Goal: Check status: Check status

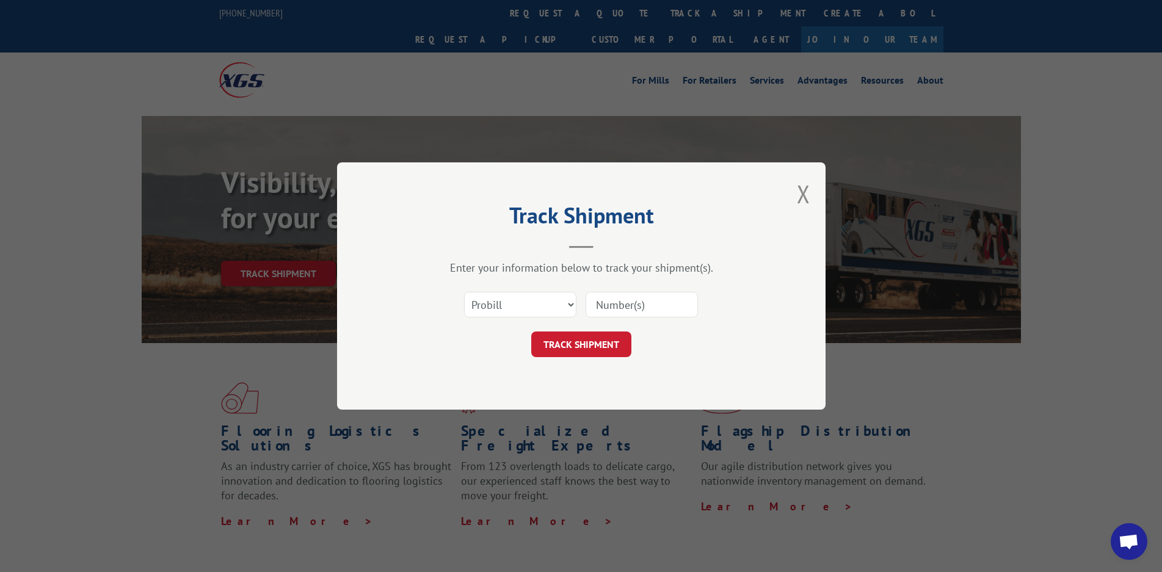
click at [649, 307] on input at bounding box center [641, 305] width 112 height 26
type input "17009342"
click at [576, 345] on button "TRACK SHIPMENT" at bounding box center [581, 344] width 100 height 26
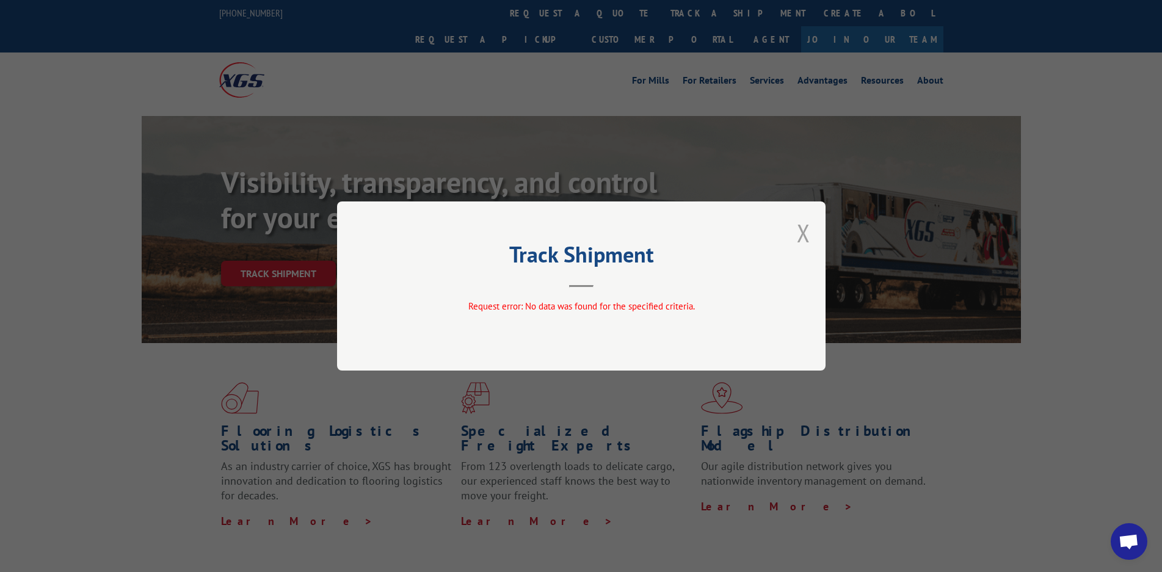
click at [803, 232] on button "Close modal" at bounding box center [803, 233] width 13 height 32
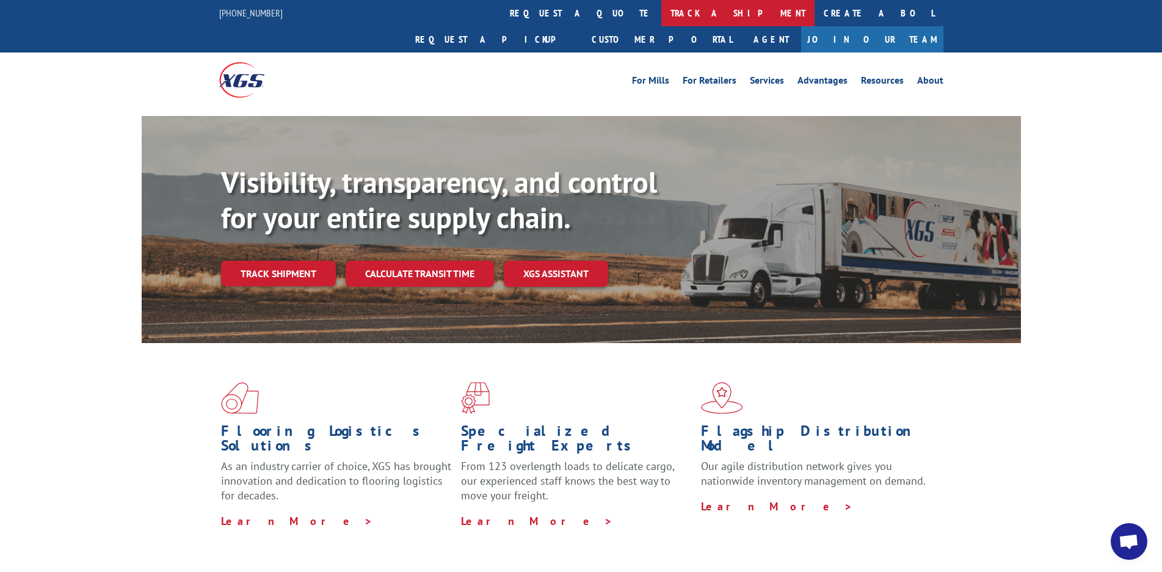
click at [661, 16] on link "track a shipment" at bounding box center [737, 13] width 153 height 26
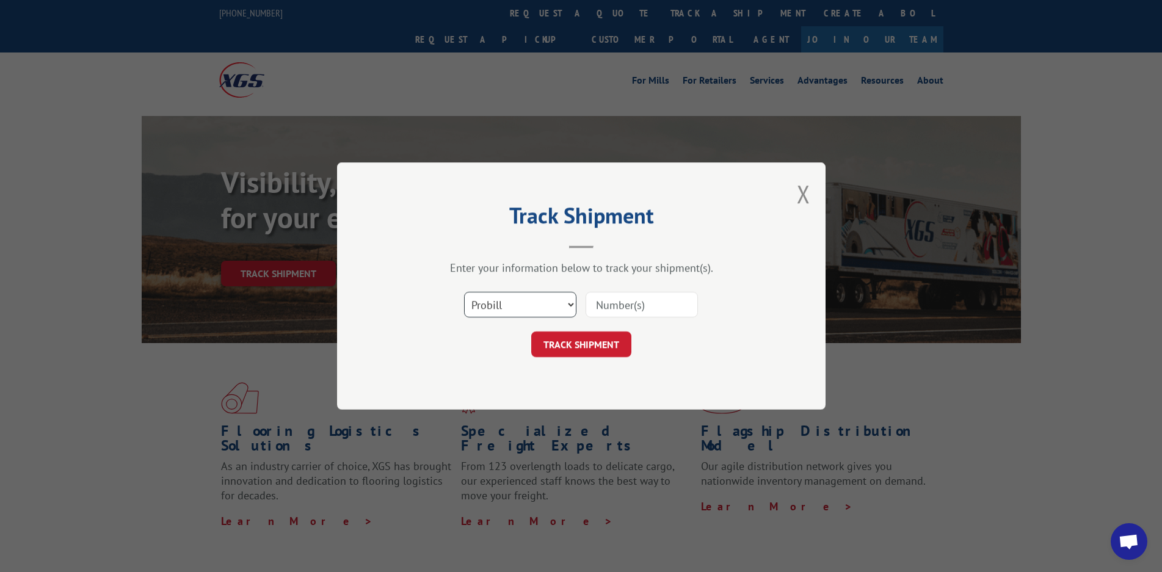
click at [566, 303] on select "Select category... Probill BOL PO" at bounding box center [520, 305] width 112 height 26
select select "po"
click at [464, 292] on select "Select category... Probill BOL PO" at bounding box center [520, 305] width 112 height 26
click at [653, 310] on input at bounding box center [641, 305] width 112 height 26
type input "17009342"
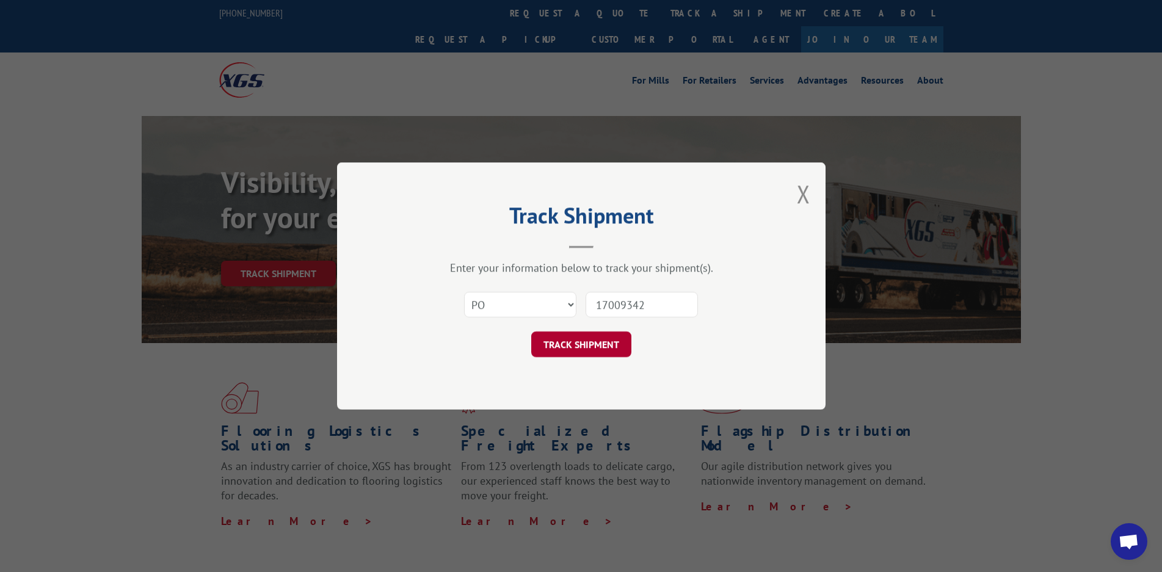
click at [578, 348] on button "TRACK SHIPMENT" at bounding box center [581, 344] width 100 height 26
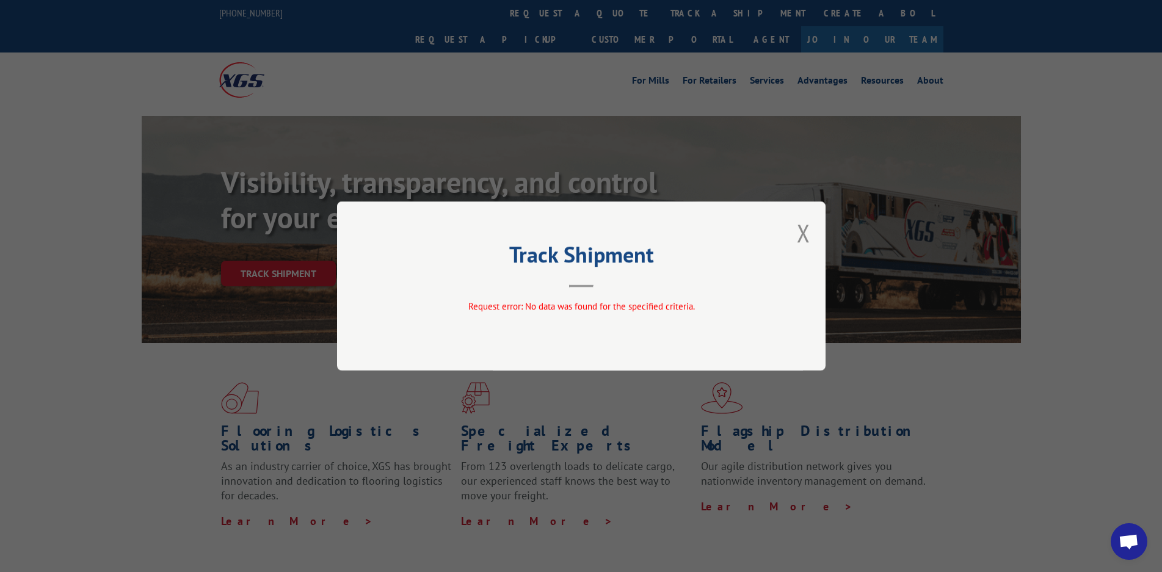
drag, startPoint x: 803, startPoint y: 231, endPoint x: 800, endPoint y: 220, distance: 11.9
click at [803, 231] on button "Close modal" at bounding box center [803, 233] width 13 height 32
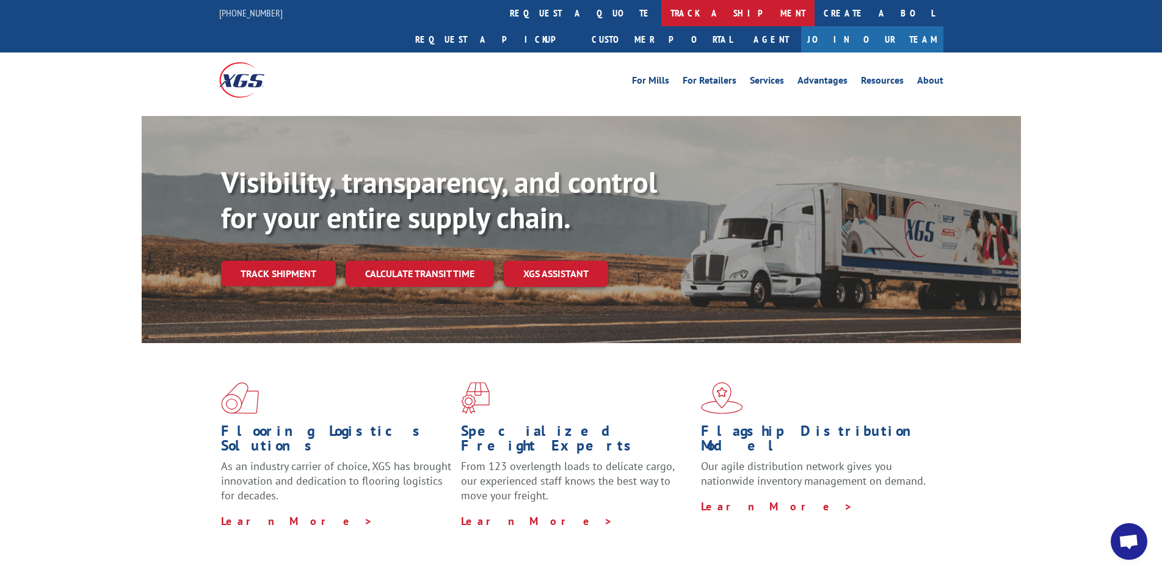
click at [661, 15] on link "track a shipment" at bounding box center [737, 13] width 153 height 26
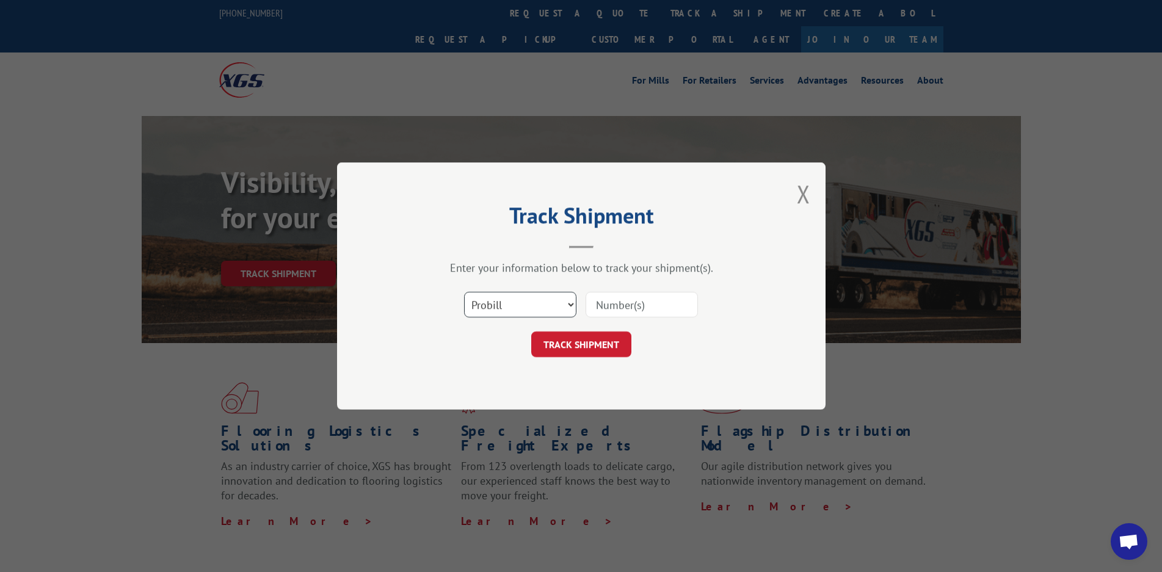
click at [564, 308] on select "Select category... Probill BOL PO" at bounding box center [520, 305] width 112 height 26
select select "bol"
click at [464, 292] on select "Select category... Probill BOL PO" at bounding box center [520, 305] width 112 height 26
click at [623, 303] on input at bounding box center [641, 305] width 112 height 26
type input "17009342"
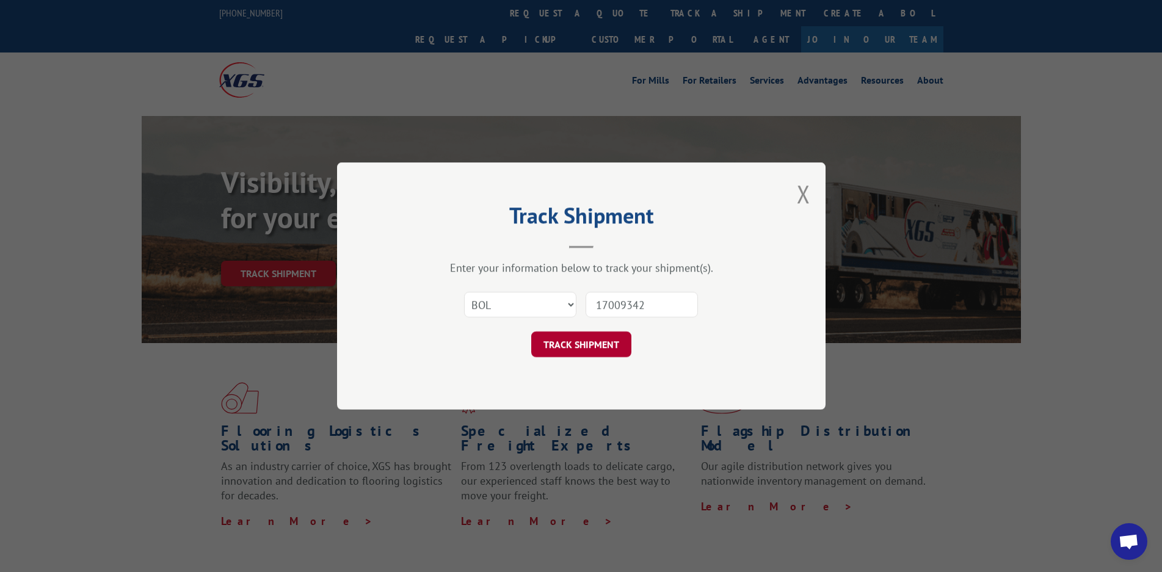
click at [582, 347] on button "TRACK SHIPMENT" at bounding box center [581, 344] width 100 height 26
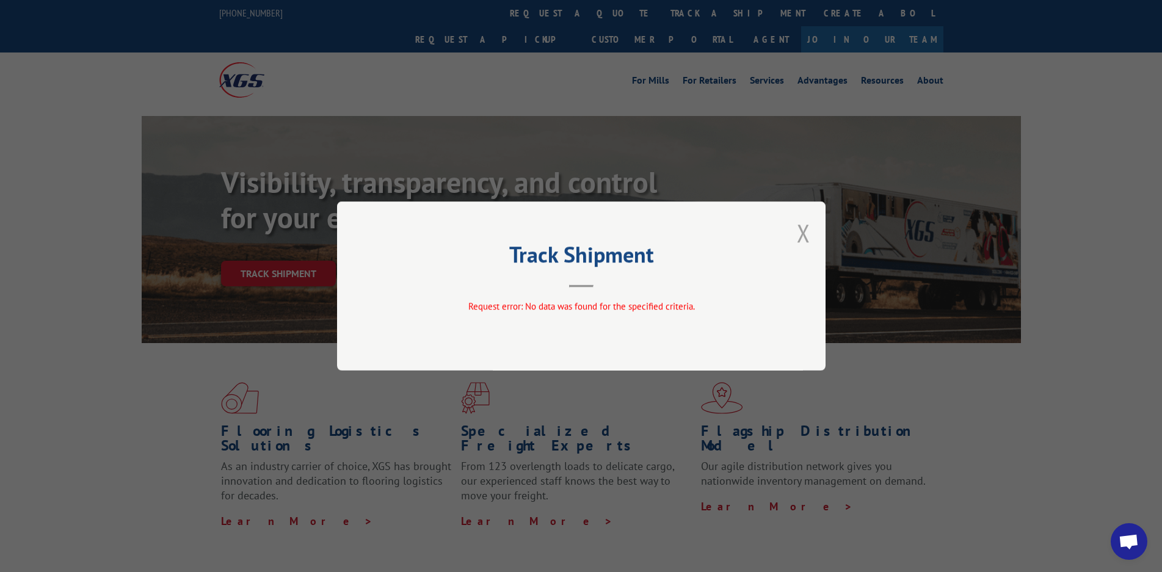
click at [803, 234] on button "Close modal" at bounding box center [803, 233] width 13 height 32
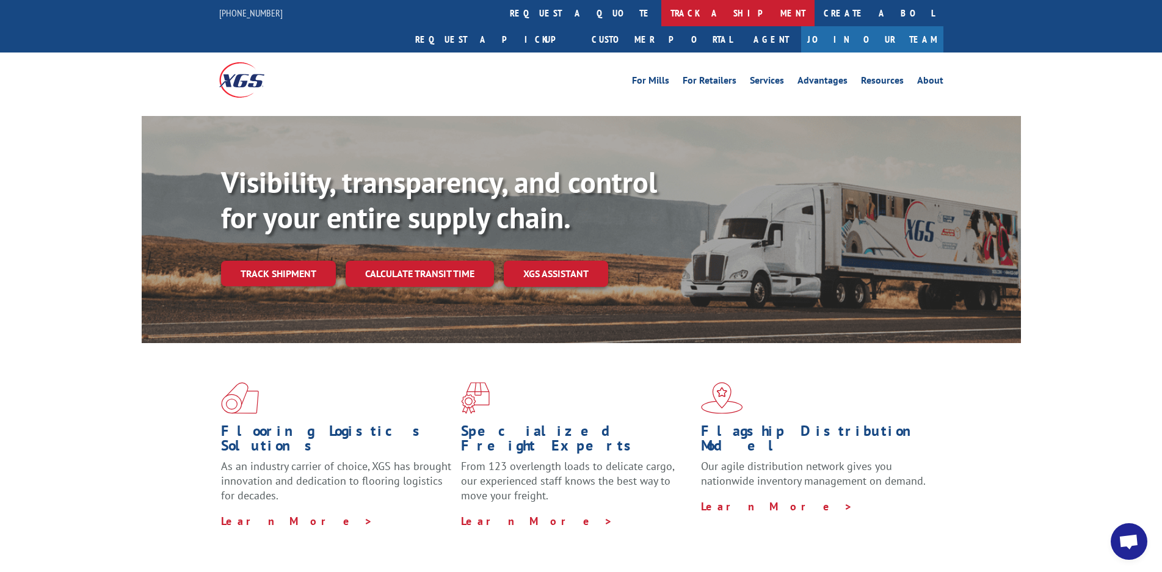
click at [661, 20] on link "track a shipment" at bounding box center [737, 13] width 153 height 26
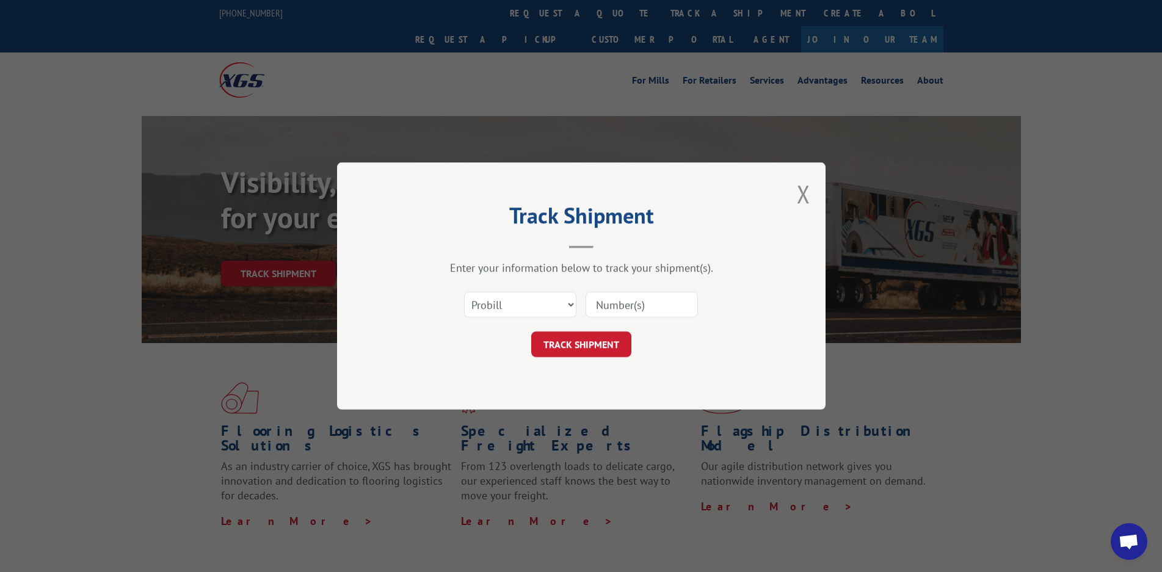
drag, startPoint x: 806, startPoint y: 192, endPoint x: 806, endPoint y: 165, distance: 27.5
click at [804, 192] on button "Close modal" at bounding box center [803, 194] width 13 height 32
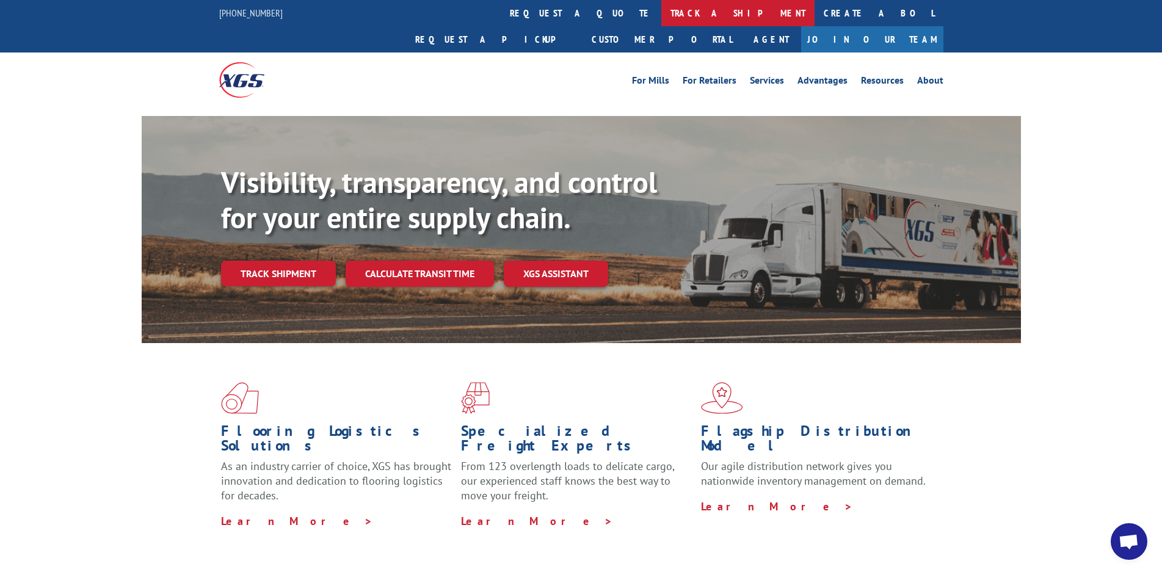
click at [661, 16] on link "track a shipment" at bounding box center [737, 13] width 153 height 26
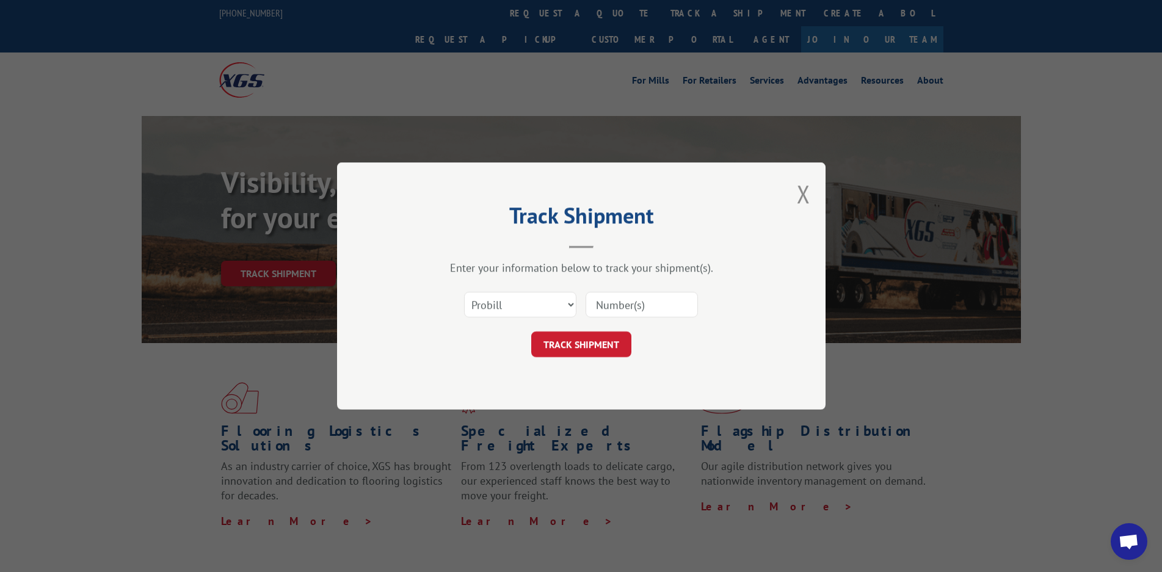
drag, startPoint x: 634, startPoint y: 305, endPoint x: 636, endPoint y: 311, distance: 7.0
click at [634, 305] on input at bounding box center [641, 305] width 112 height 26
type input "17009342"
click at [558, 342] on button "TRACK SHIPMENT" at bounding box center [581, 344] width 100 height 26
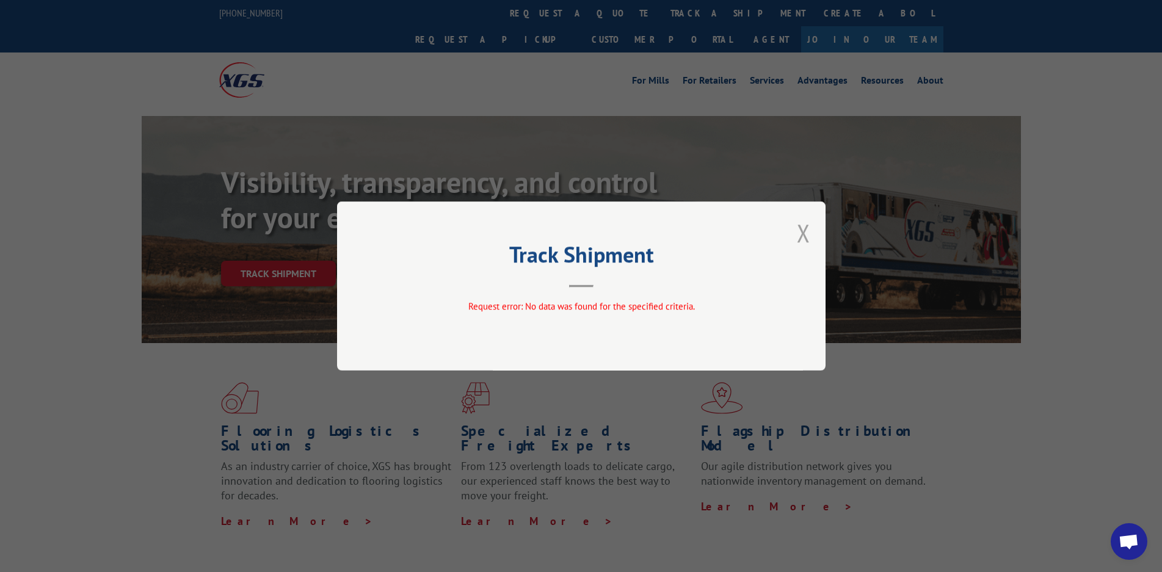
click at [804, 234] on button "Close modal" at bounding box center [803, 233] width 13 height 32
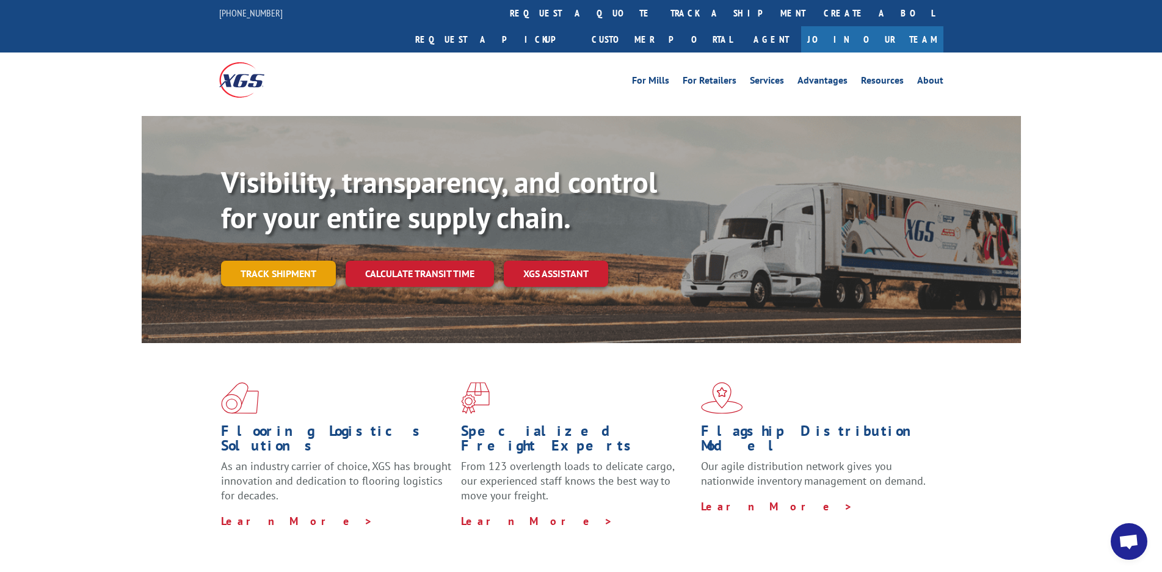
click at [281, 261] on link "Track shipment" at bounding box center [278, 274] width 115 height 26
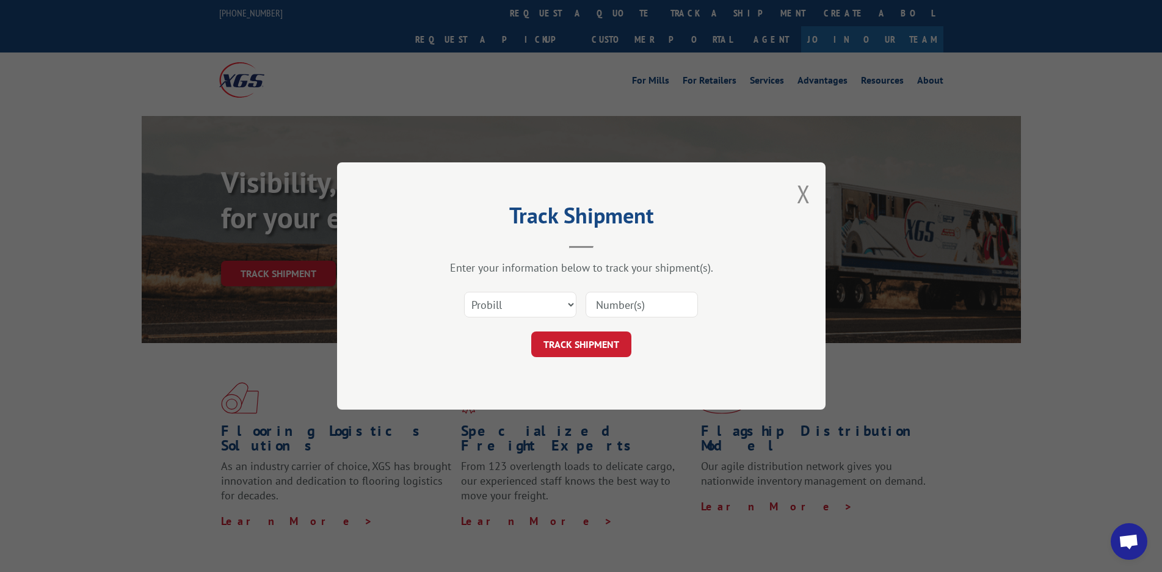
click at [663, 305] on input at bounding box center [641, 305] width 112 height 26
type input "17009342"
click at [618, 344] on button "TRACK SHIPMENT" at bounding box center [581, 344] width 100 height 26
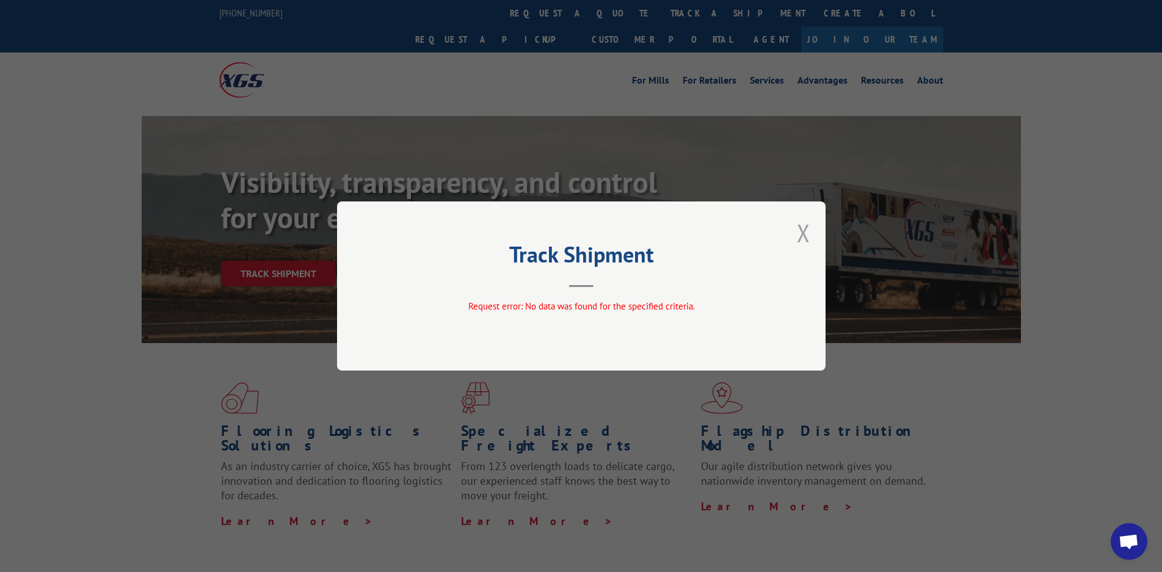
click at [806, 234] on button "Close modal" at bounding box center [803, 233] width 13 height 32
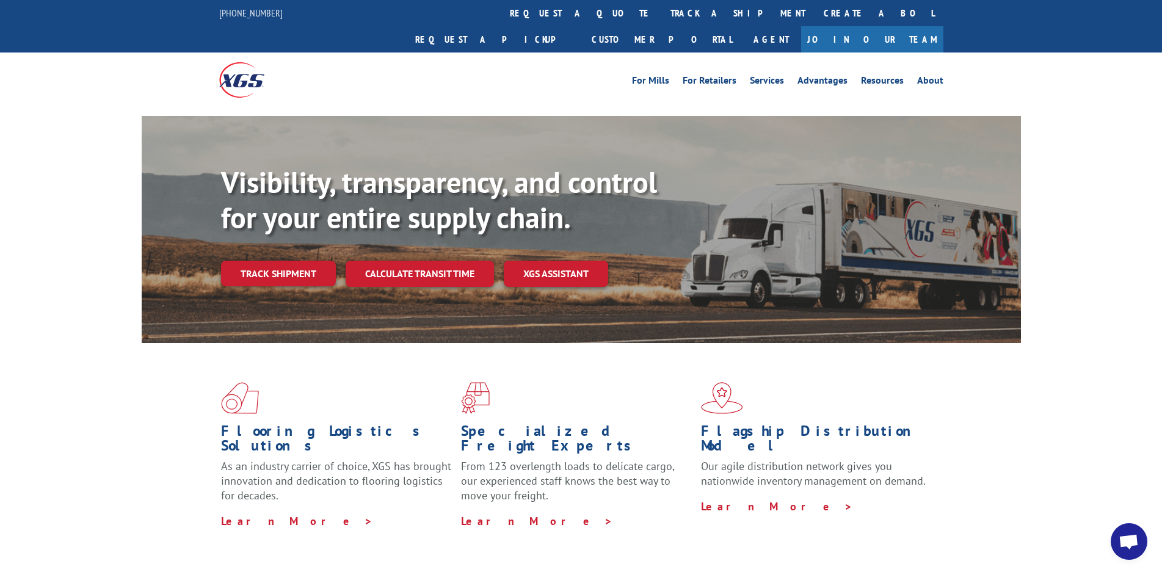
click at [276, 261] on link "Track shipment" at bounding box center [278, 274] width 115 height 26
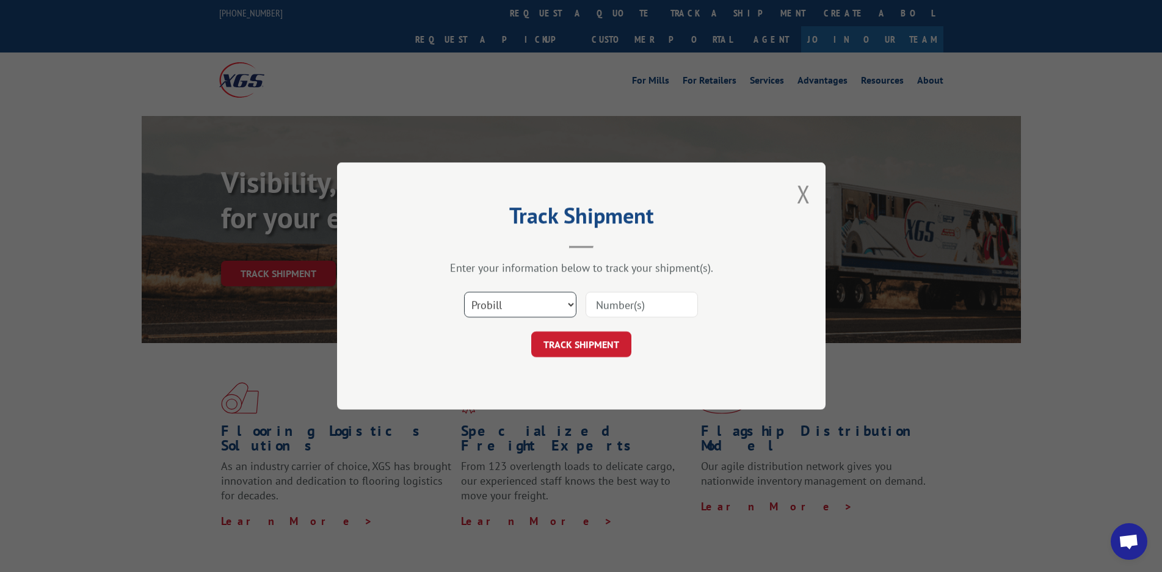
click at [571, 302] on select "Select category... Probill BOL PO" at bounding box center [520, 305] width 112 height 26
click at [464, 292] on select "Select category... Probill BOL PO" at bounding box center [520, 305] width 112 height 26
click at [613, 305] on input at bounding box center [641, 305] width 112 height 26
type input "17108835"
click at [602, 348] on button "TRACK SHIPMENT" at bounding box center [581, 344] width 100 height 26
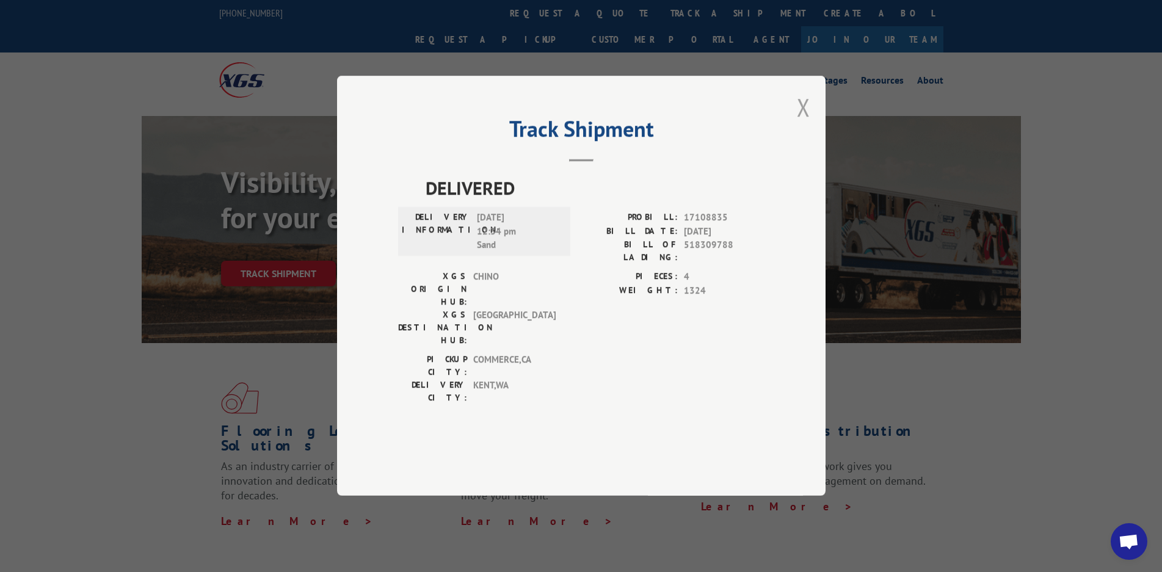
click at [803, 123] on button "Close modal" at bounding box center [803, 107] width 13 height 32
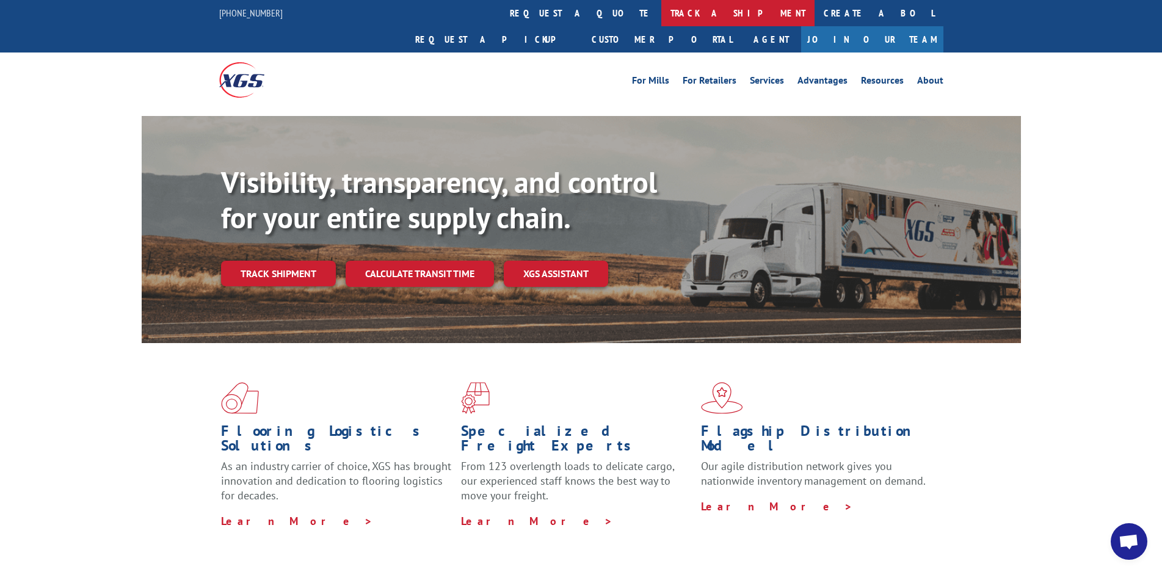
click at [661, 17] on link "track a shipment" at bounding box center [737, 13] width 153 height 26
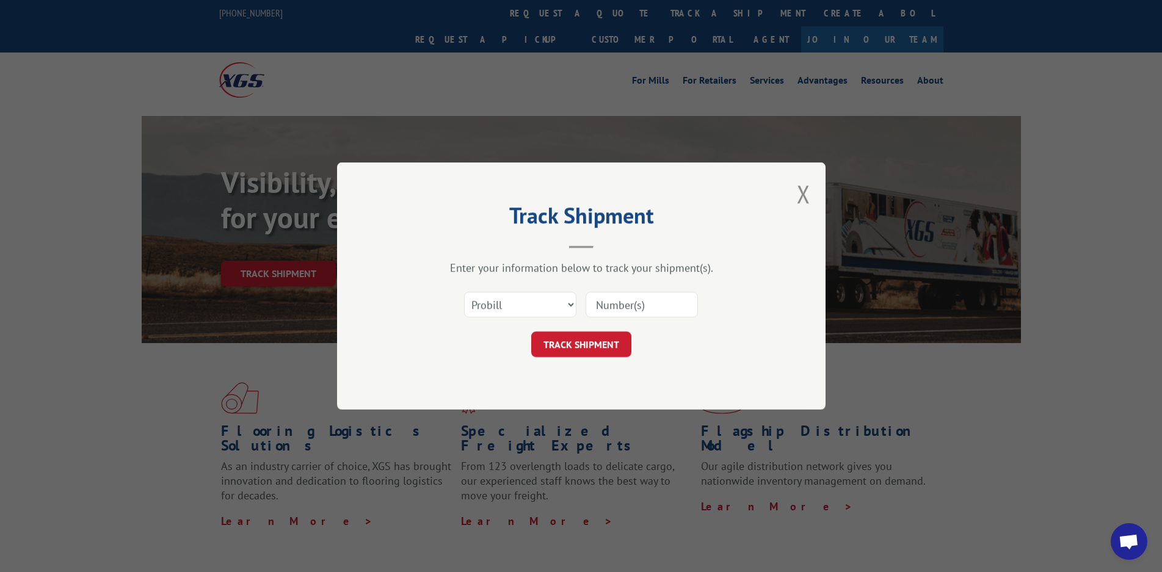
click at [631, 295] on input at bounding box center [641, 305] width 112 height 26
type input "17009342"
click at [596, 338] on button "TRACK SHIPMENT" at bounding box center [581, 344] width 100 height 26
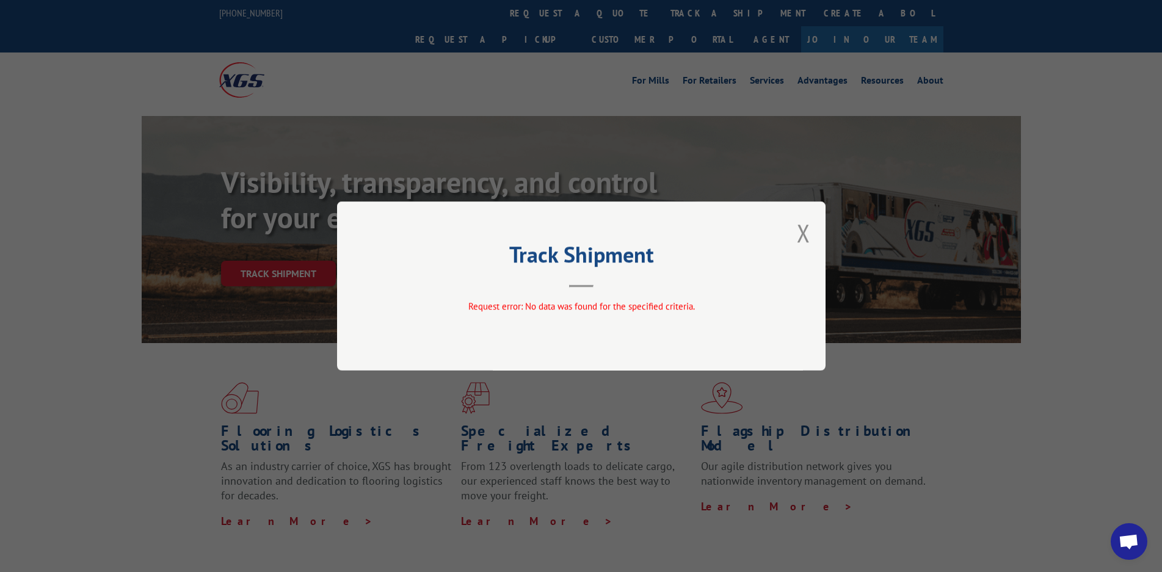
click at [804, 229] on button "Close modal" at bounding box center [803, 233] width 13 height 32
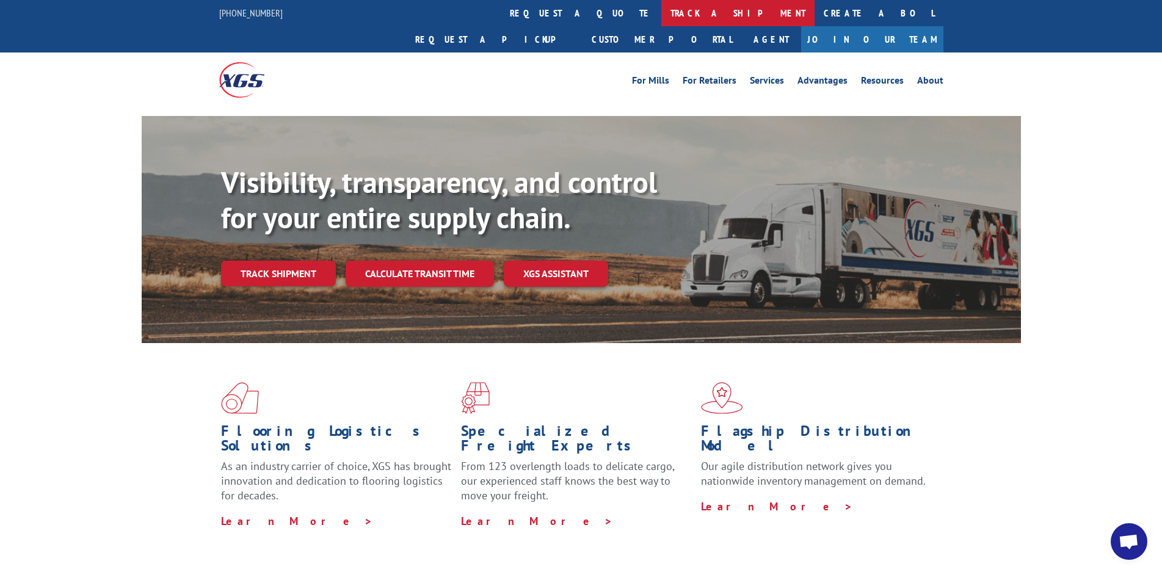
click at [661, 11] on link "track a shipment" at bounding box center [737, 13] width 153 height 26
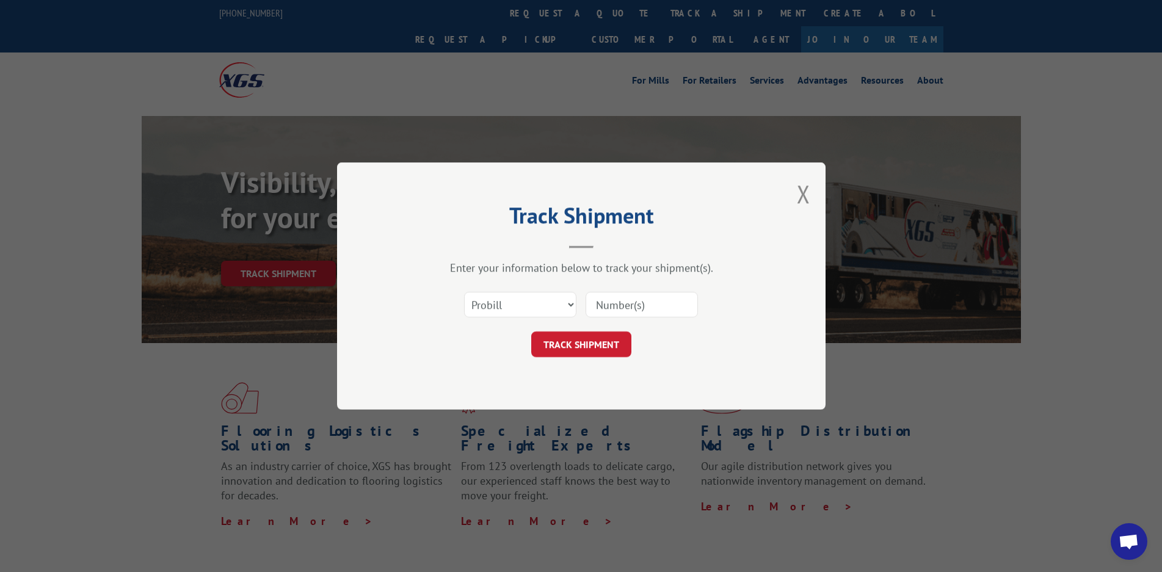
click at [656, 310] on input at bounding box center [641, 305] width 112 height 26
type input "17009342"
click at [578, 332] on button "TRACK SHIPMENT" at bounding box center [581, 344] width 100 height 26
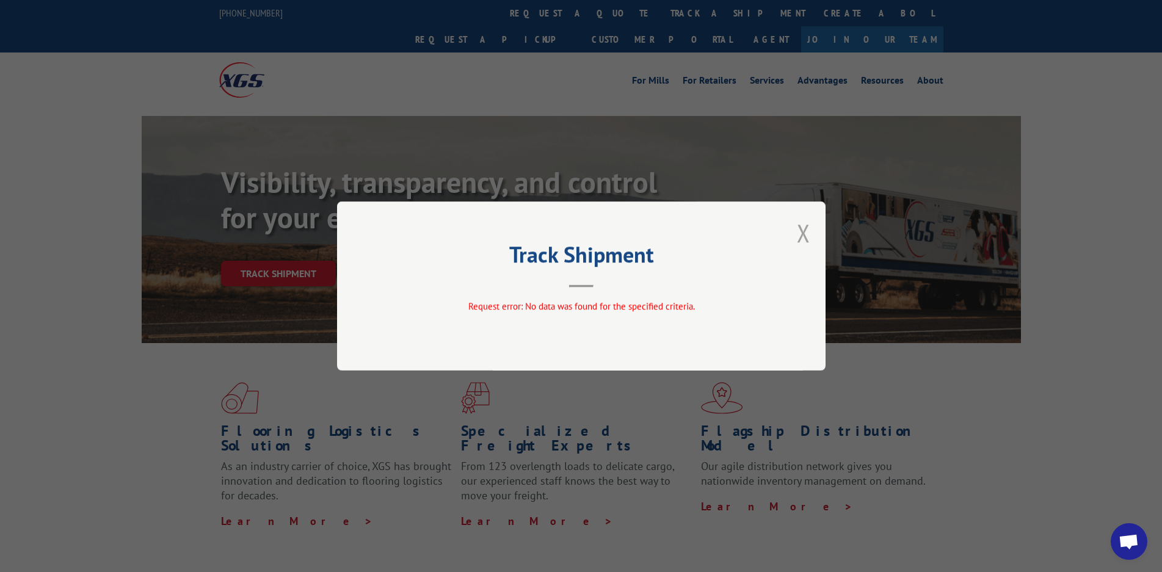
click at [803, 233] on button "Close modal" at bounding box center [803, 233] width 13 height 32
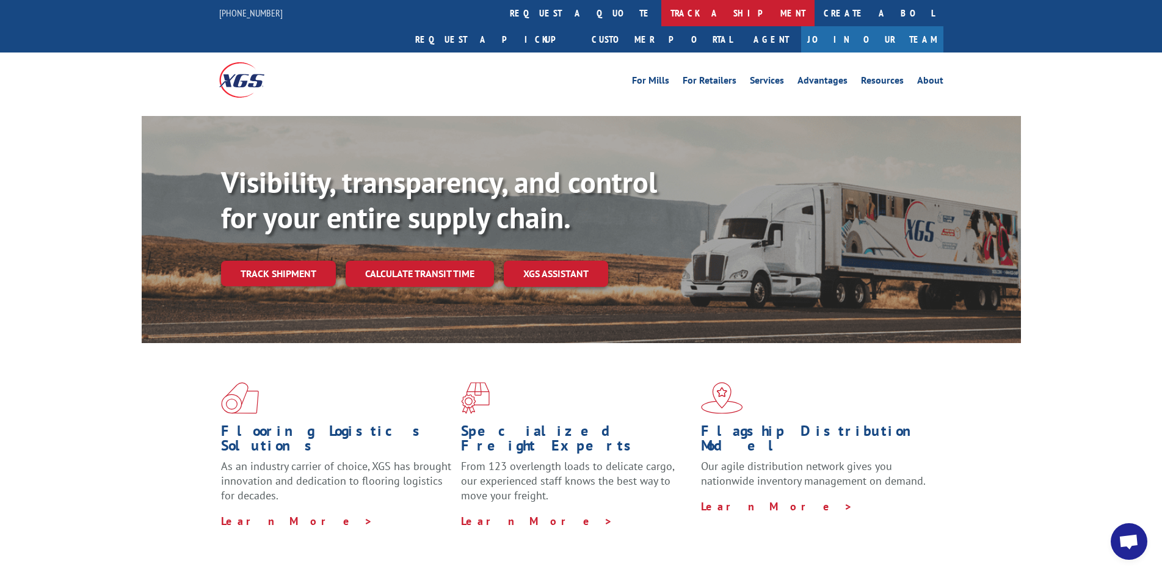
click at [661, 10] on link "track a shipment" at bounding box center [737, 13] width 153 height 26
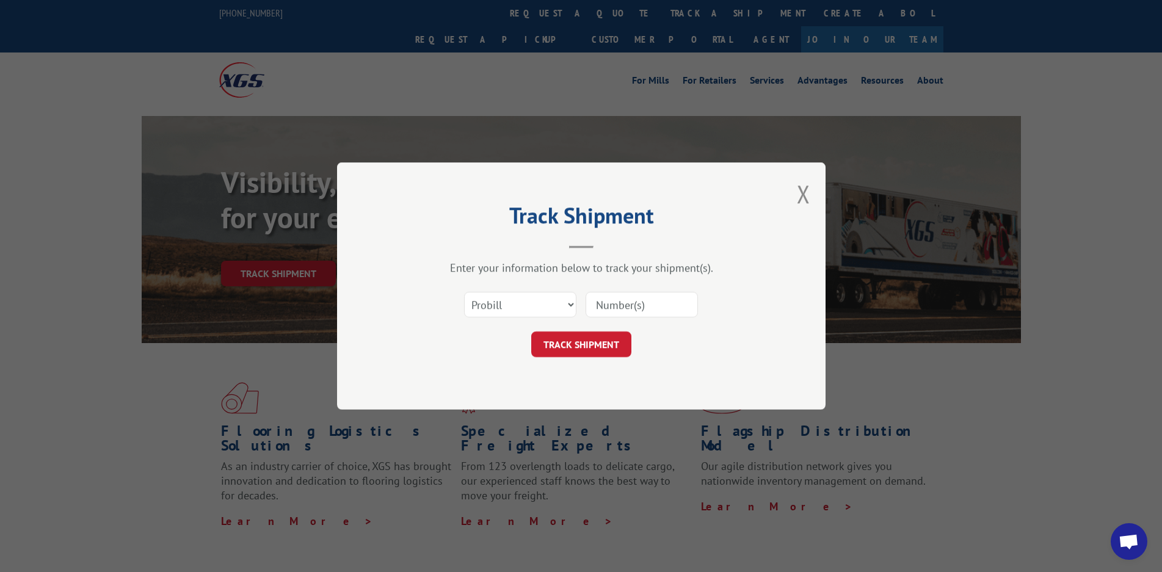
click at [630, 306] on input at bounding box center [641, 305] width 112 height 26
type input "17009342"
click at [567, 338] on button "TRACK SHIPMENT" at bounding box center [581, 344] width 100 height 26
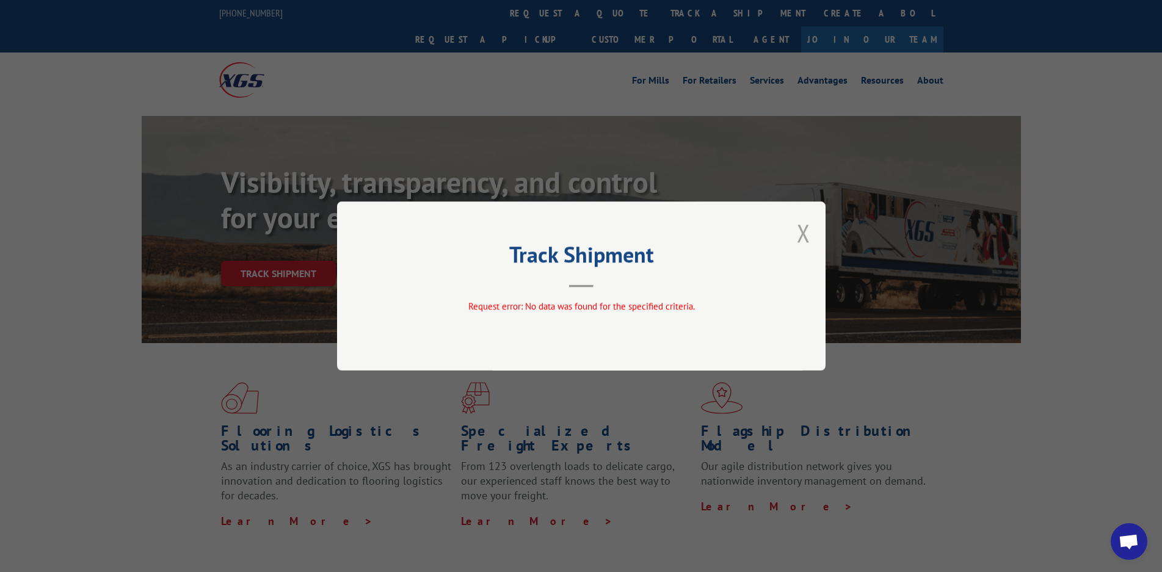
click at [805, 235] on button "Close modal" at bounding box center [803, 233] width 13 height 32
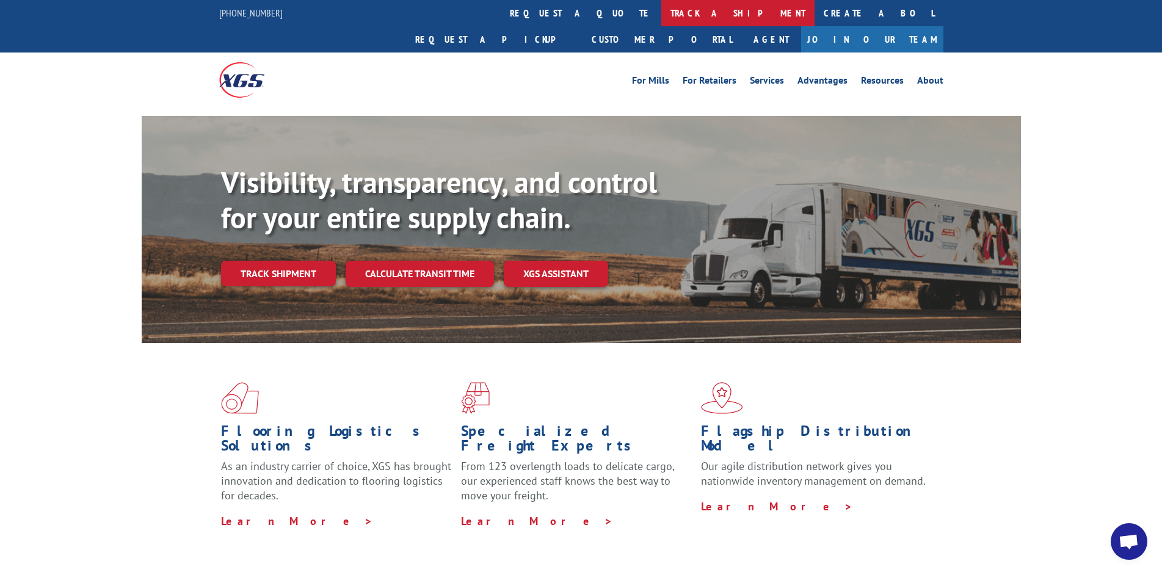
click at [661, 12] on link "track a shipment" at bounding box center [737, 13] width 153 height 26
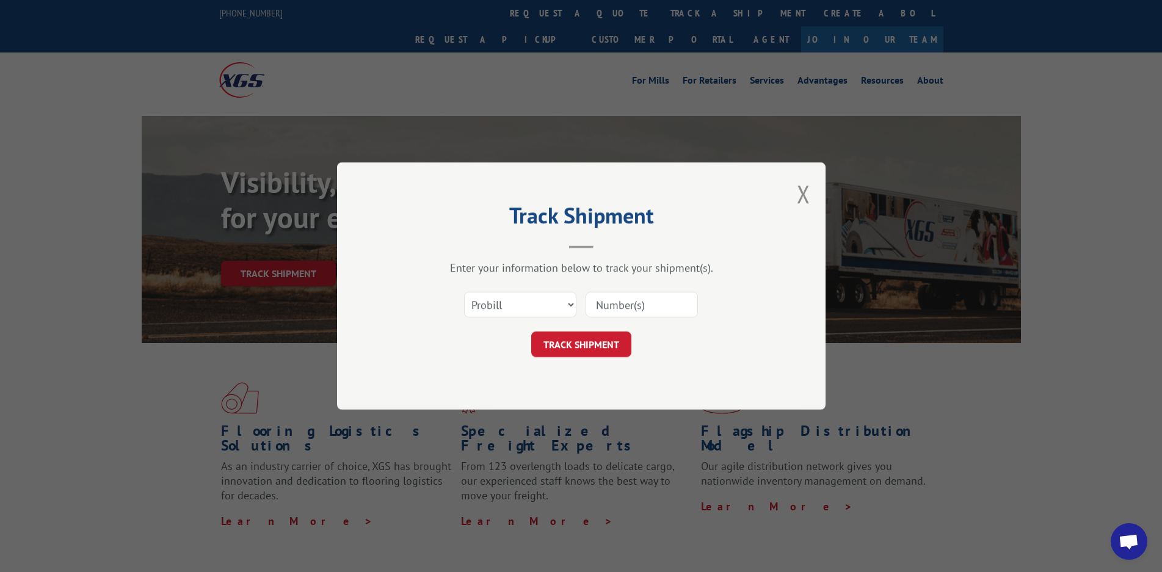
click at [628, 303] on input at bounding box center [641, 305] width 112 height 26
type input "17009342"
click at [593, 336] on button "TRACK SHIPMENT" at bounding box center [581, 344] width 100 height 26
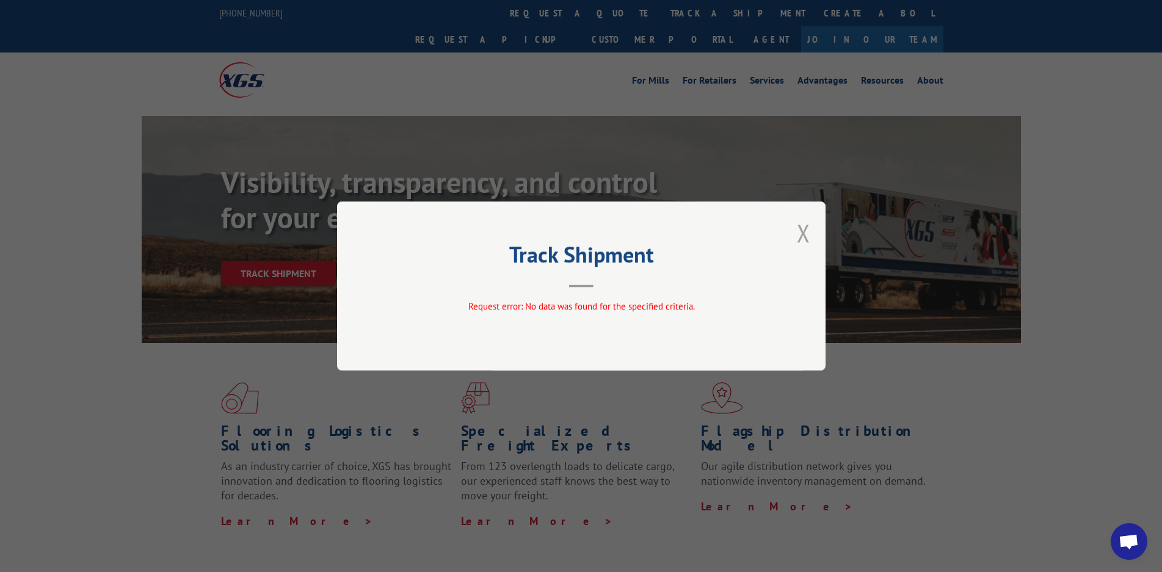
click at [800, 226] on button "Close modal" at bounding box center [803, 233] width 13 height 32
